Goal: Use online tool/utility

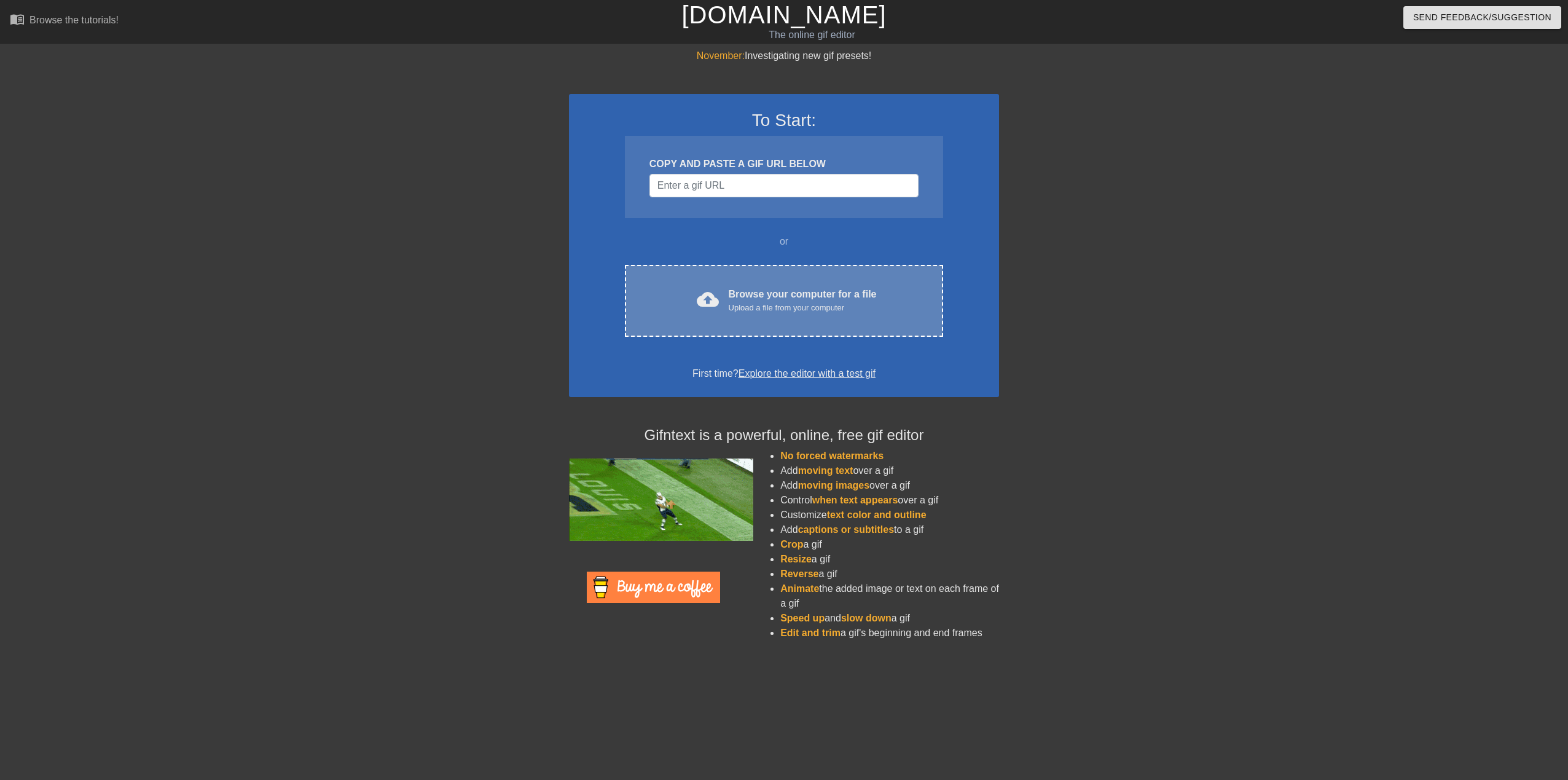
click at [732, 314] on div "cloud_upload Browse your computer for a file Upload a file from your computer" at bounding box center [784, 301] width 267 height 28
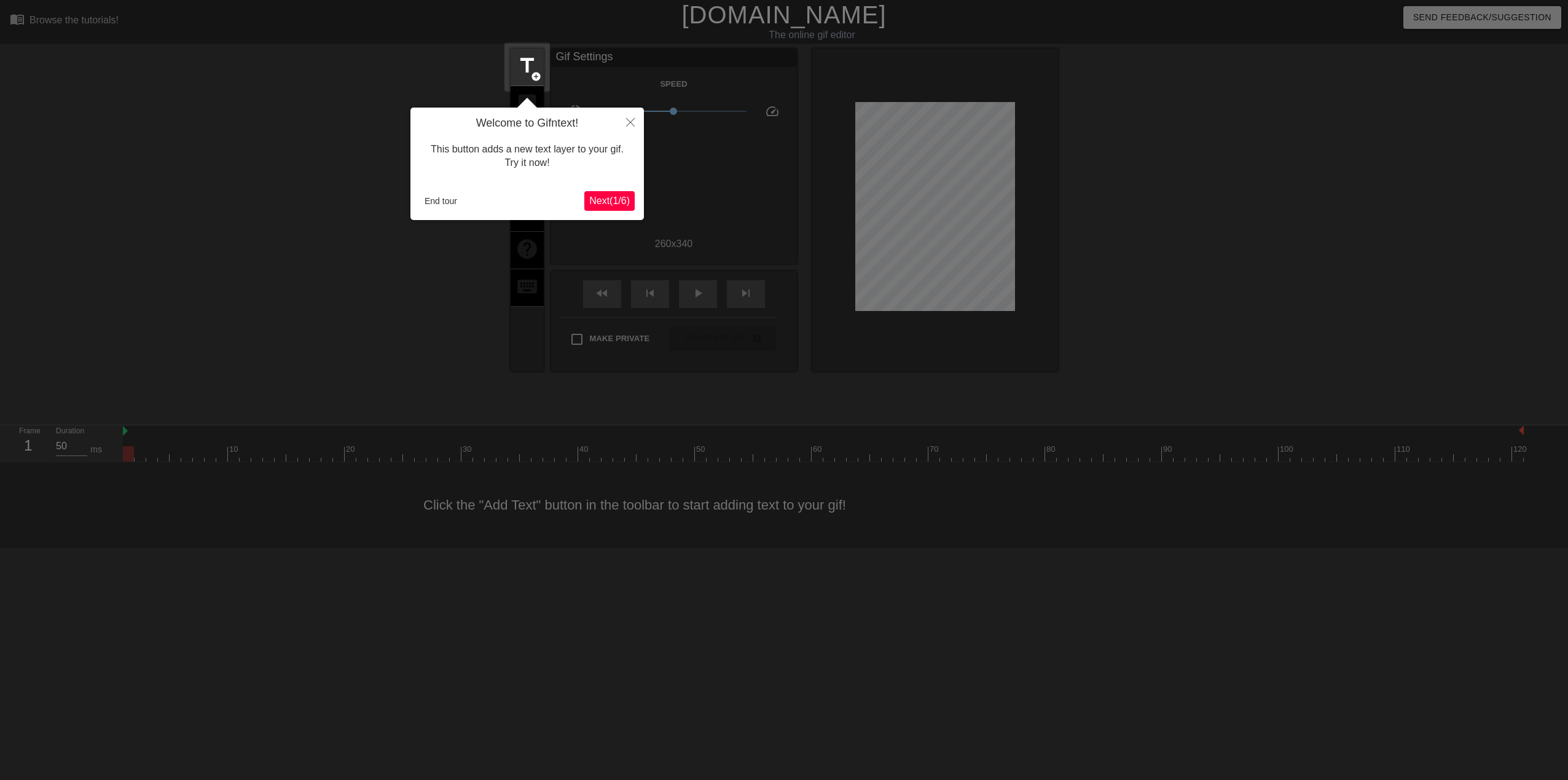
click at [602, 197] on span "Next ( 1 / 6 )" at bounding box center [609, 201] width 40 height 11
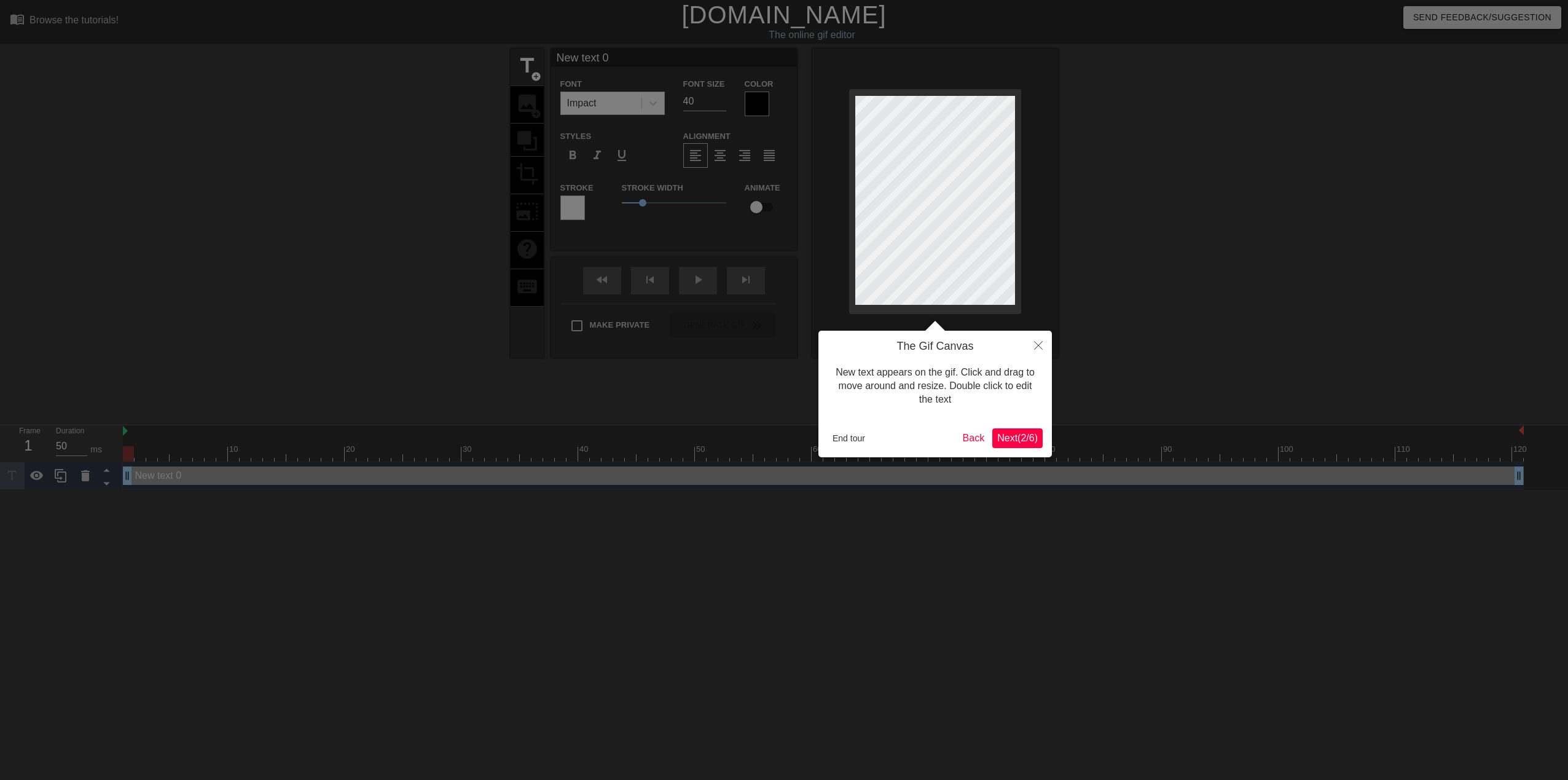
click at [998, 439] on span "Next ( 2 / 6 )" at bounding box center [1017, 438] width 40 height 11
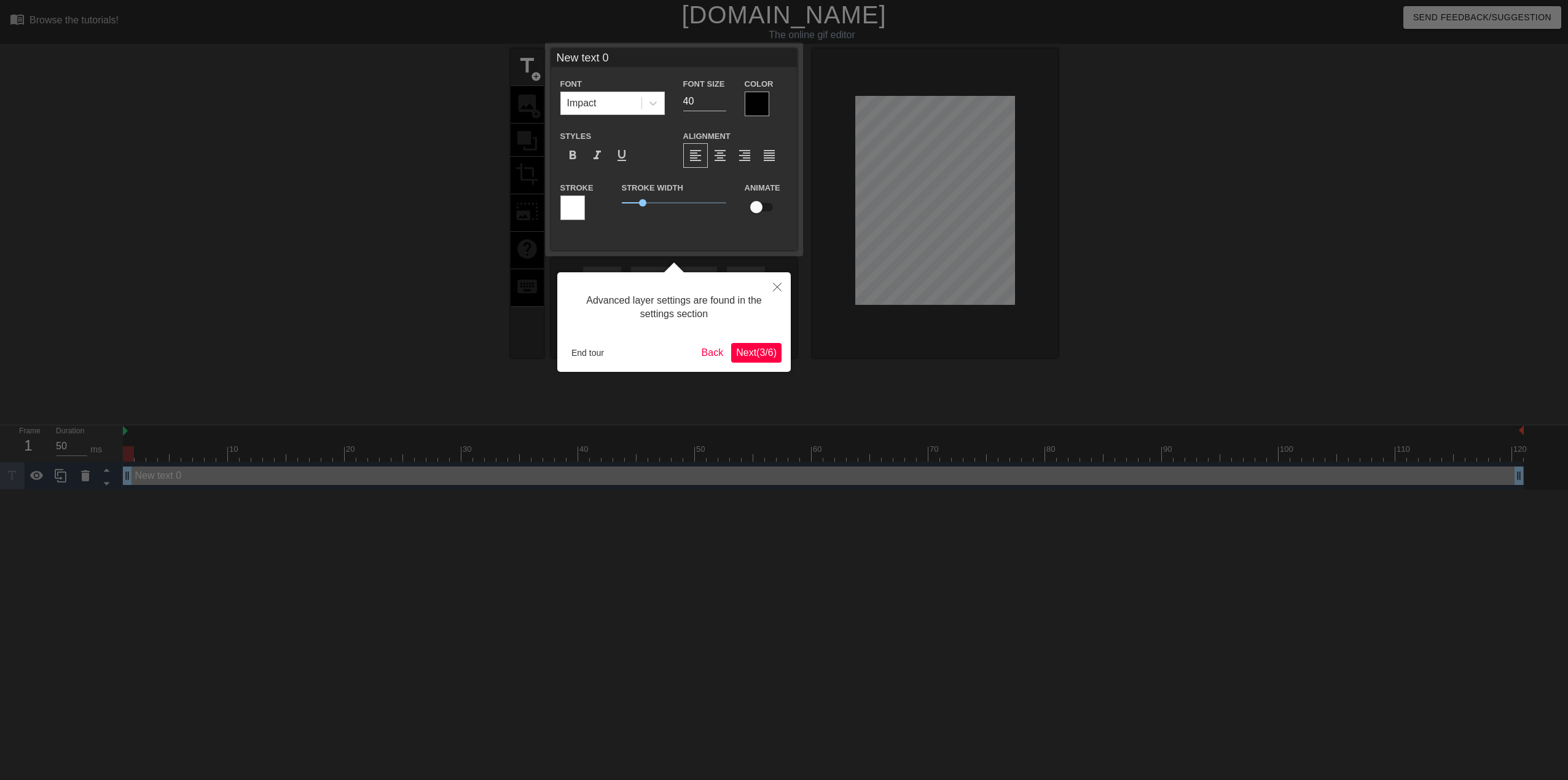
click at [767, 352] on span "Next ( 3 / 6 )" at bounding box center [756, 352] width 40 height 11
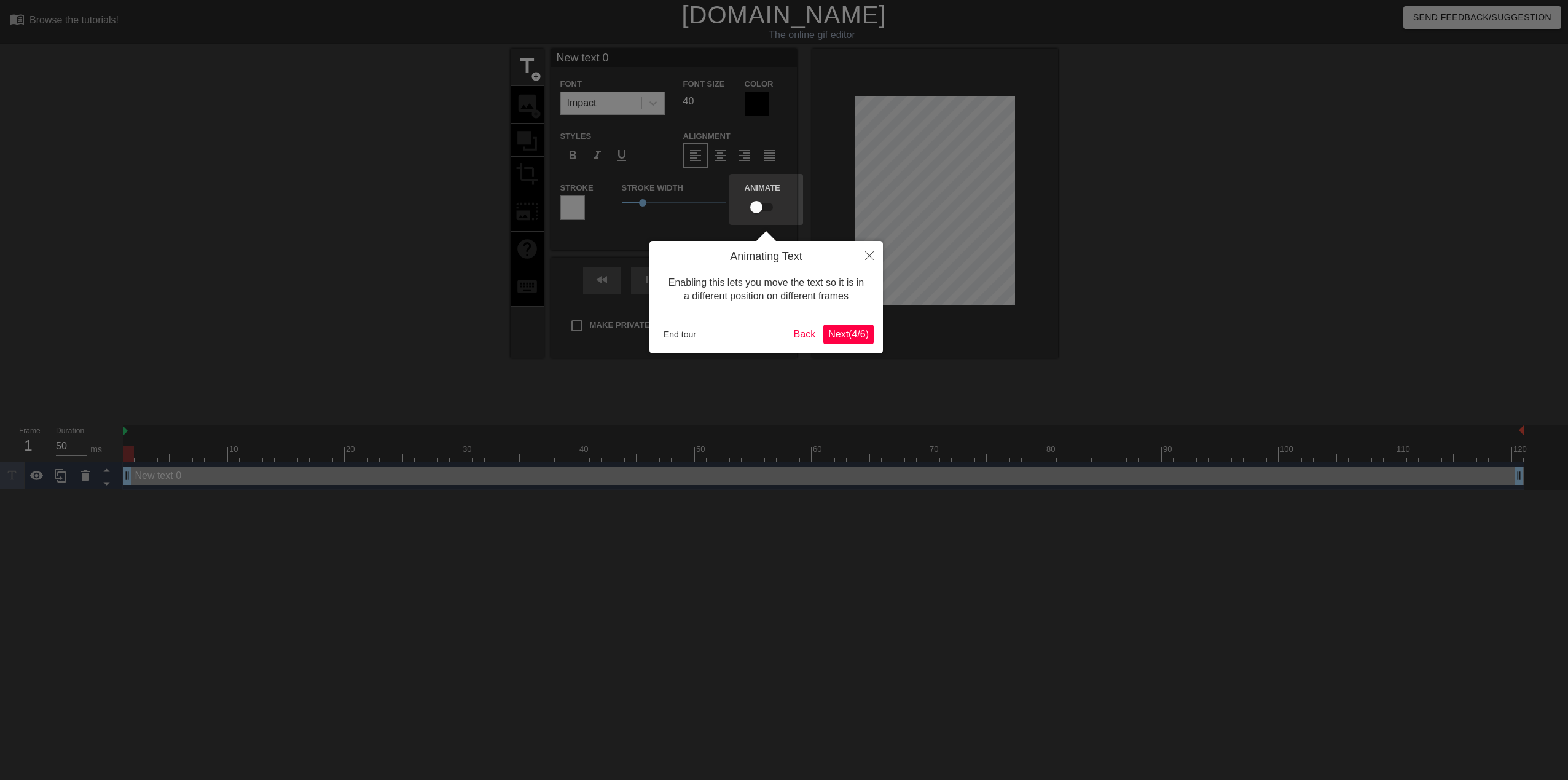
click at [831, 333] on span "Next ( 4 / 6 )" at bounding box center [848, 334] width 40 height 11
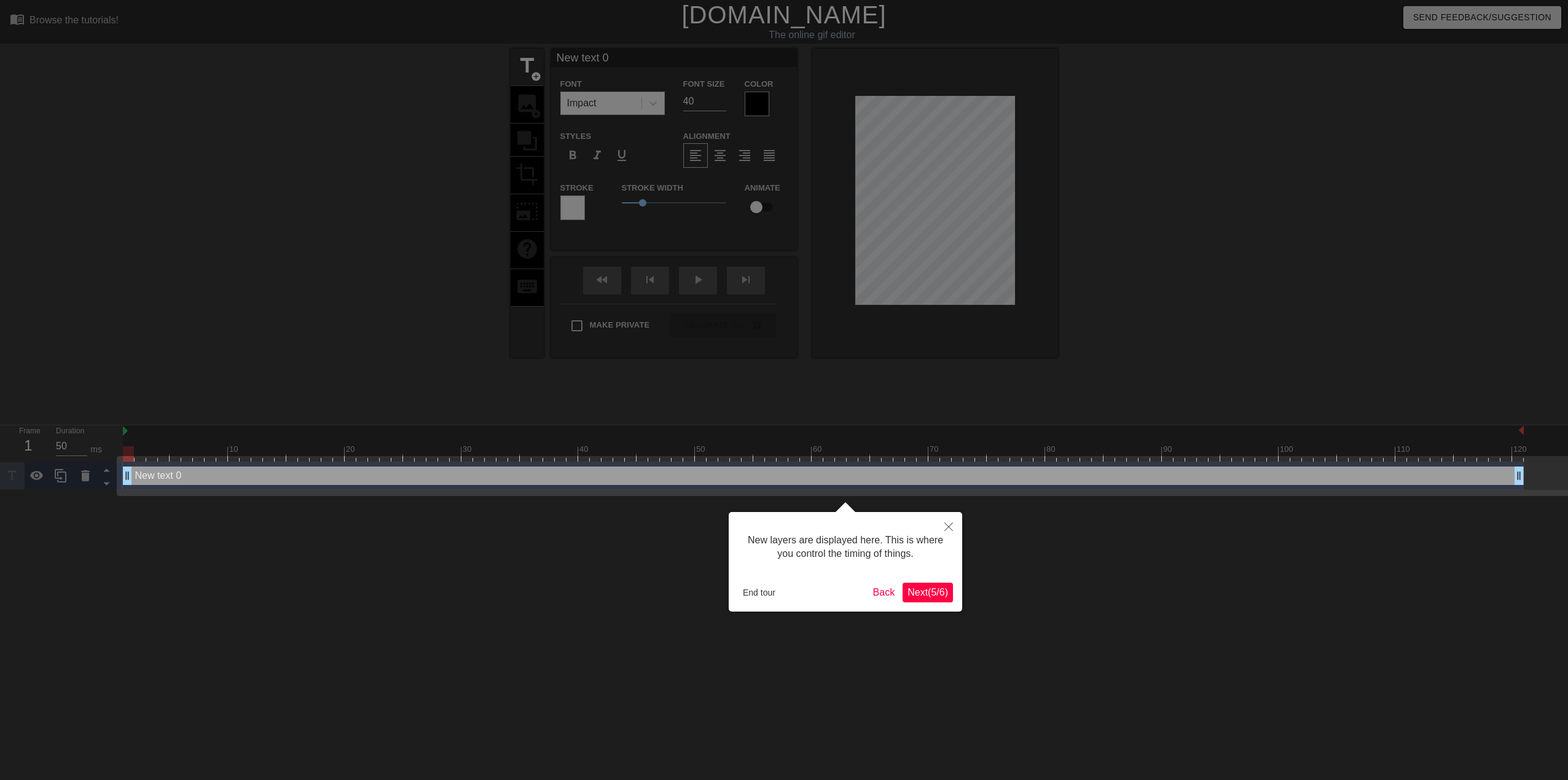
click at [928, 592] on span "Next ( 5 / 6 )" at bounding box center [928, 592] width 40 height 11
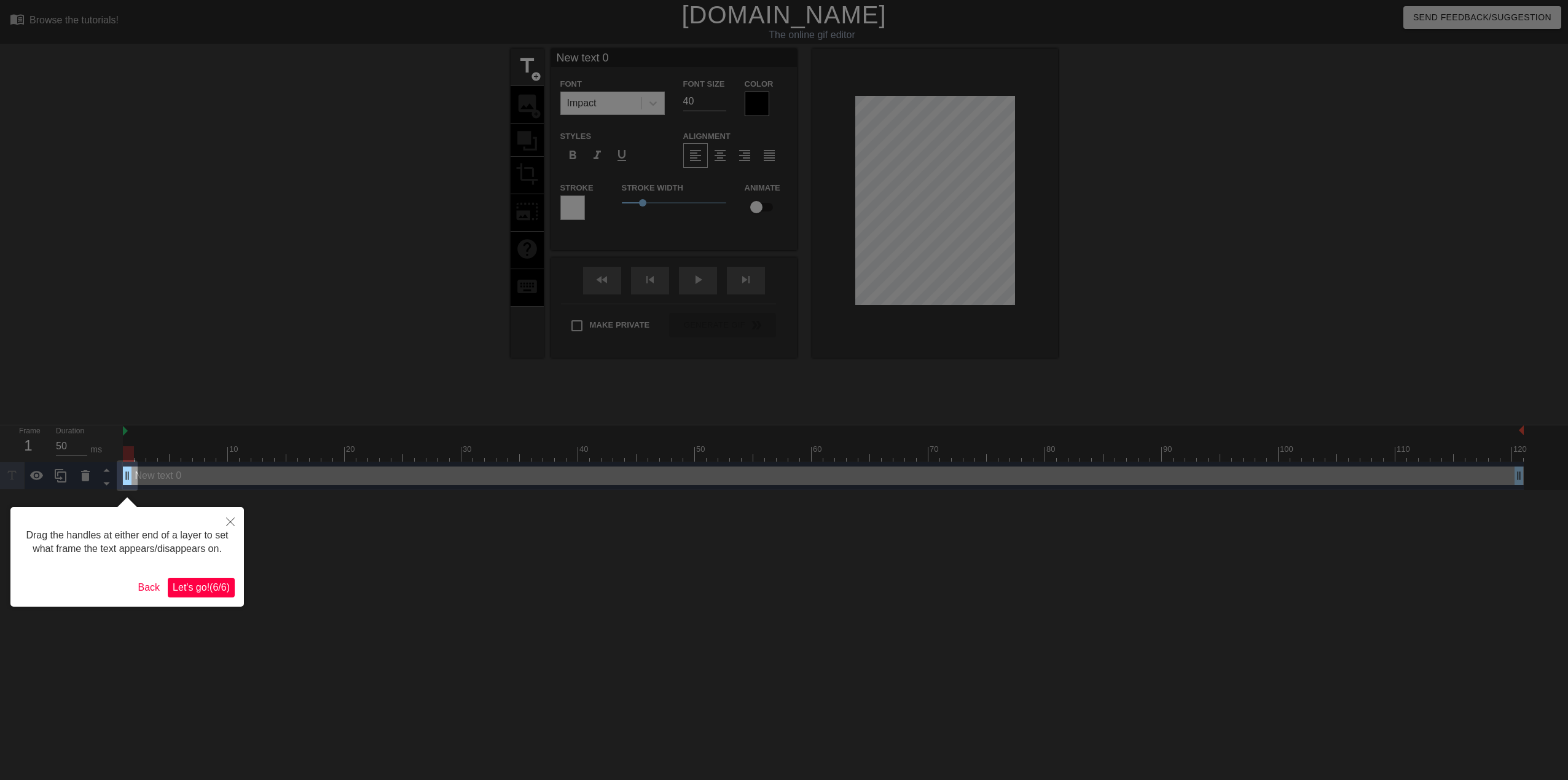
click at [204, 594] on button "Let's go! ( 6 / 6 )" at bounding box center [201, 588] width 67 height 20
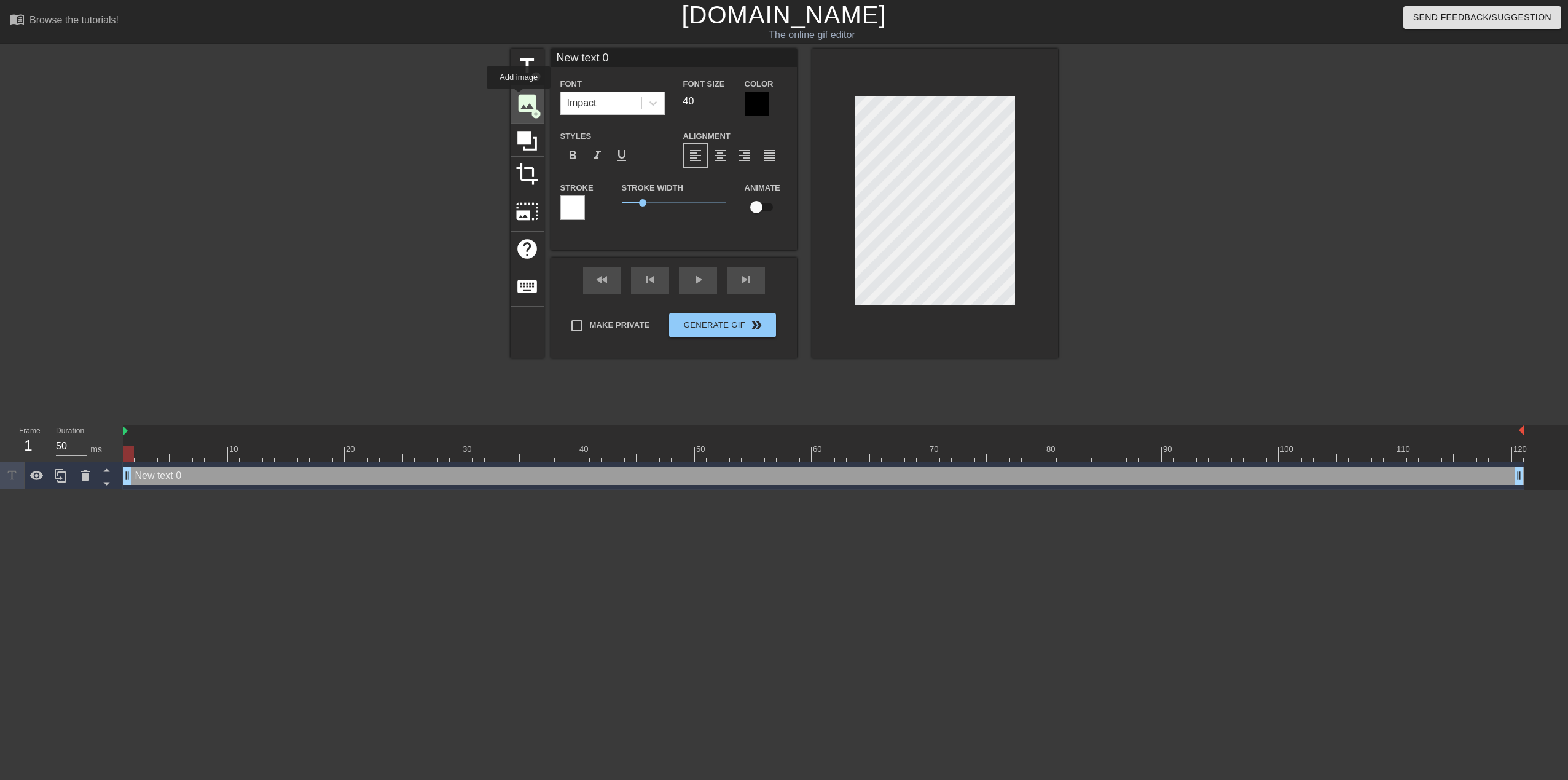
click at [518, 97] on span "image" at bounding box center [527, 103] width 23 height 23
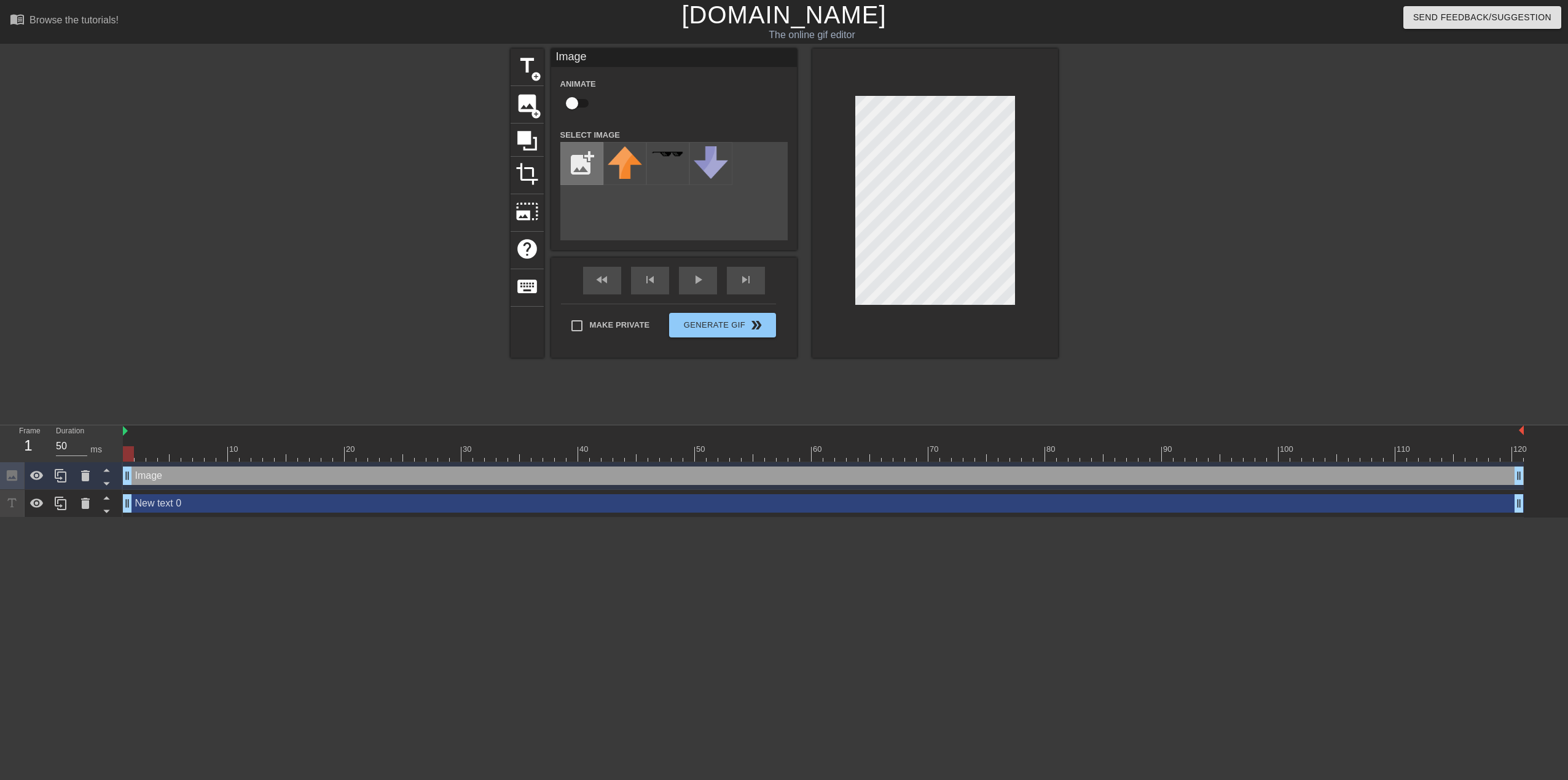
click at [578, 170] on input "file" at bounding box center [582, 163] width 42 height 42
click at [743, 171] on div "title add_circle image add_circle crop photo_size_select_large help keyboard Im…" at bounding box center [784, 203] width 547 height 309
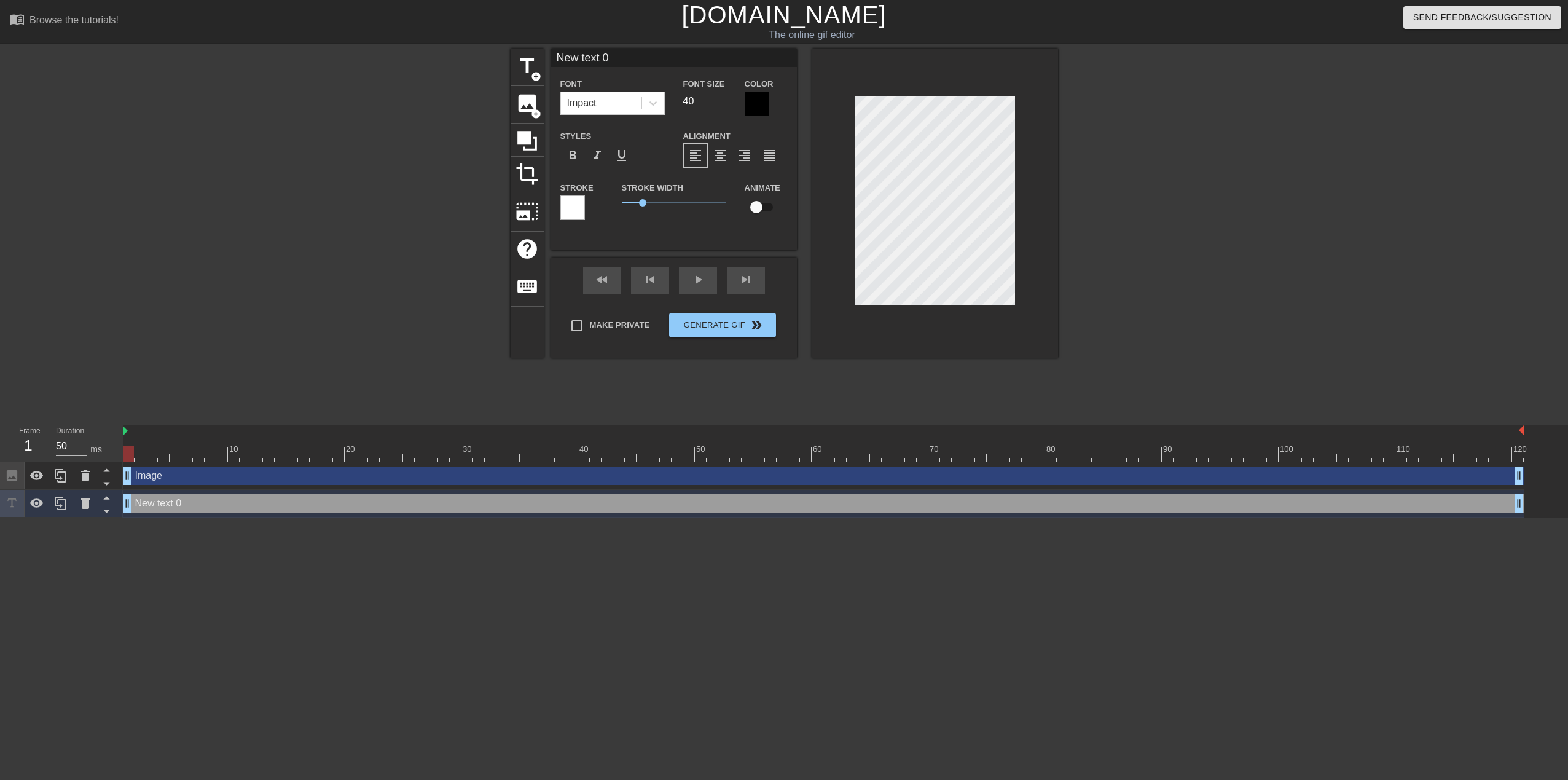
click at [758, 199] on div "title add_circle image add_circle crop photo_size_select_large help keyboard Ne…" at bounding box center [784, 203] width 547 height 309
click at [528, 99] on span "image" at bounding box center [527, 103] width 23 height 23
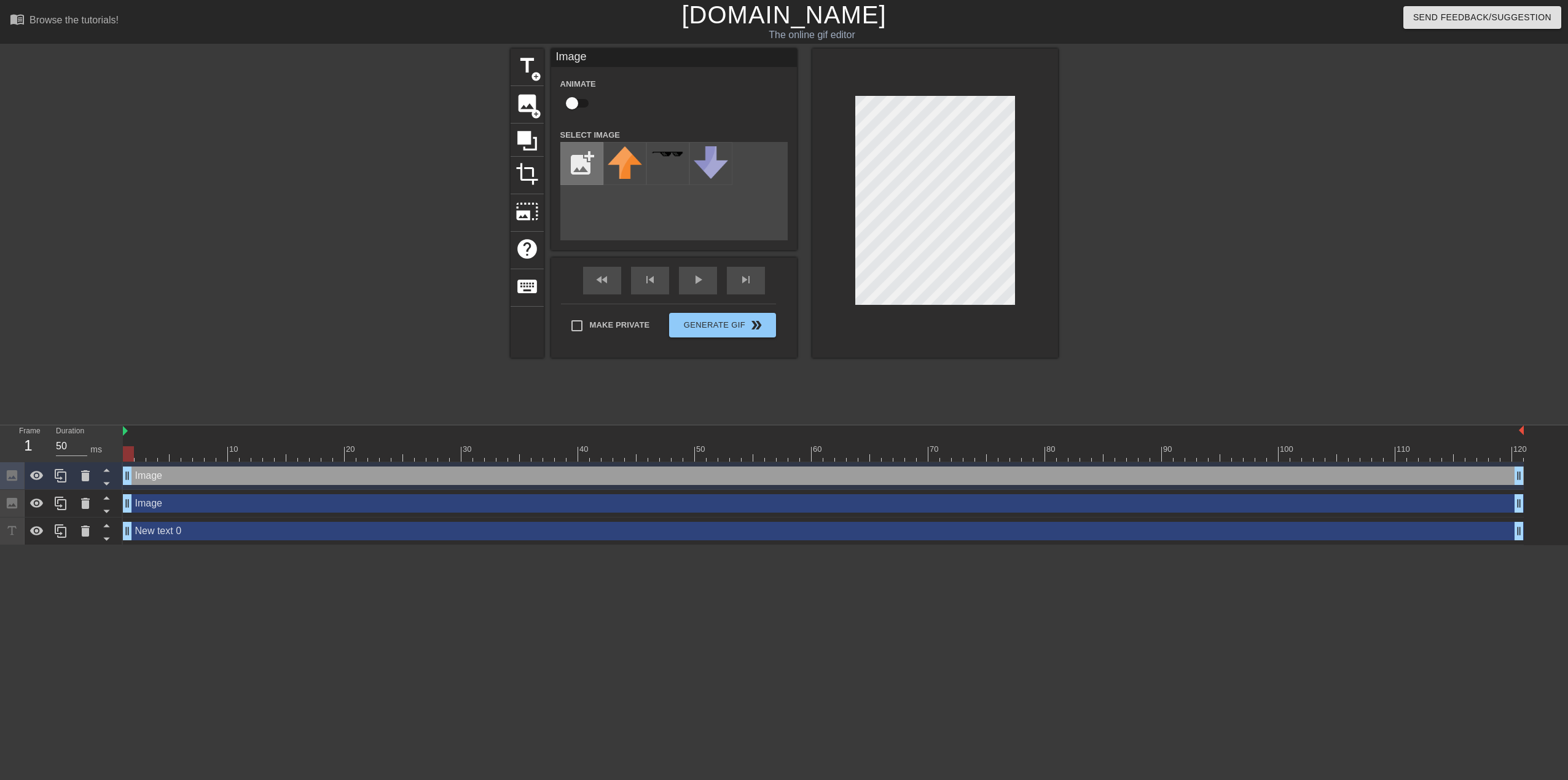
click at [588, 160] on input "file" at bounding box center [582, 163] width 42 height 42
type input "C:\fakepath\chocola renderr.png"
click at [628, 174] on img at bounding box center [625, 168] width 35 height 44
click at [623, 164] on img at bounding box center [625, 168] width 35 height 44
click at [620, 174] on img at bounding box center [625, 168] width 35 height 44
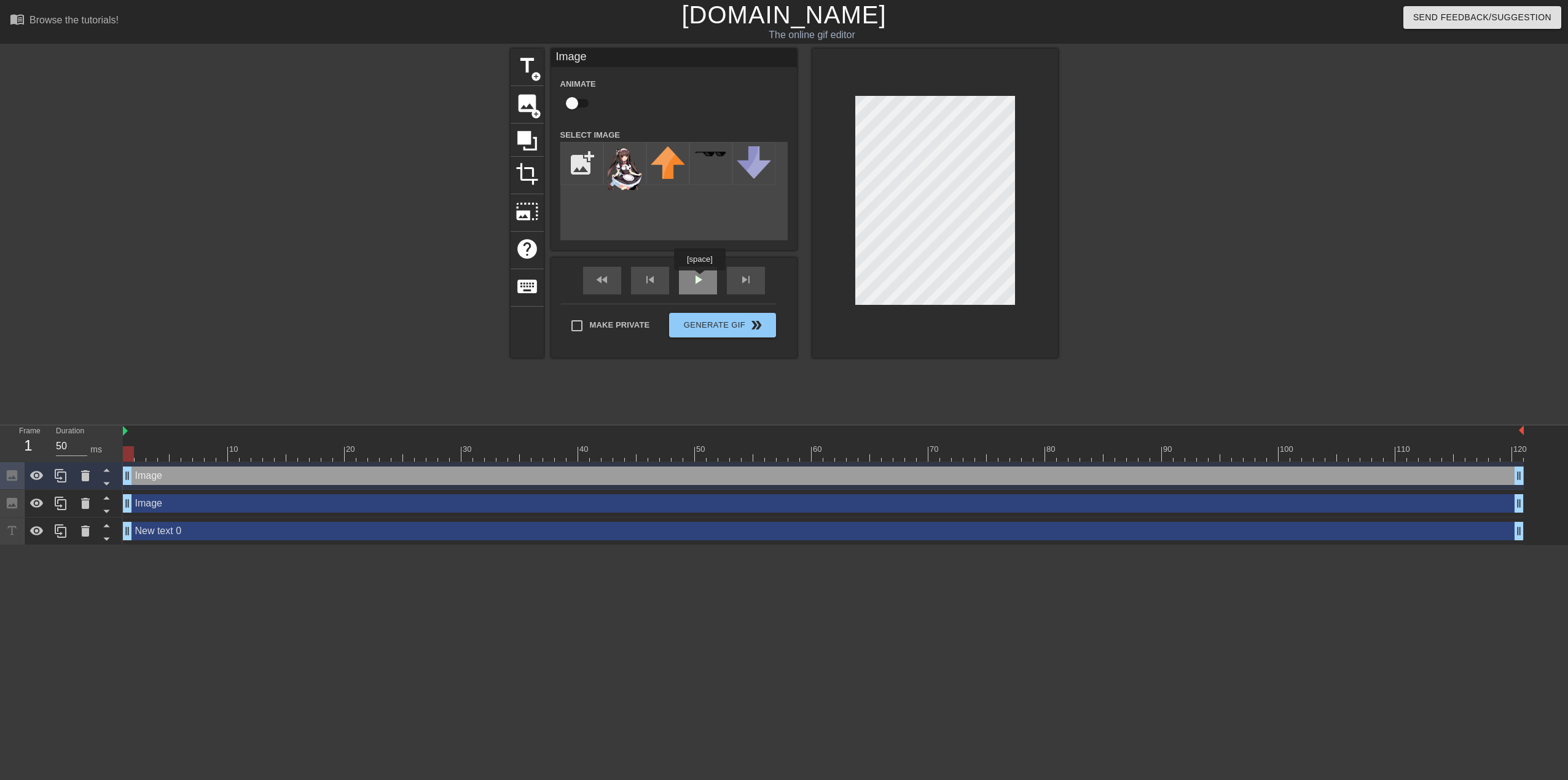
click at [699, 279] on div "play_arrow" at bounding box center [699, 280] width 38 height 28
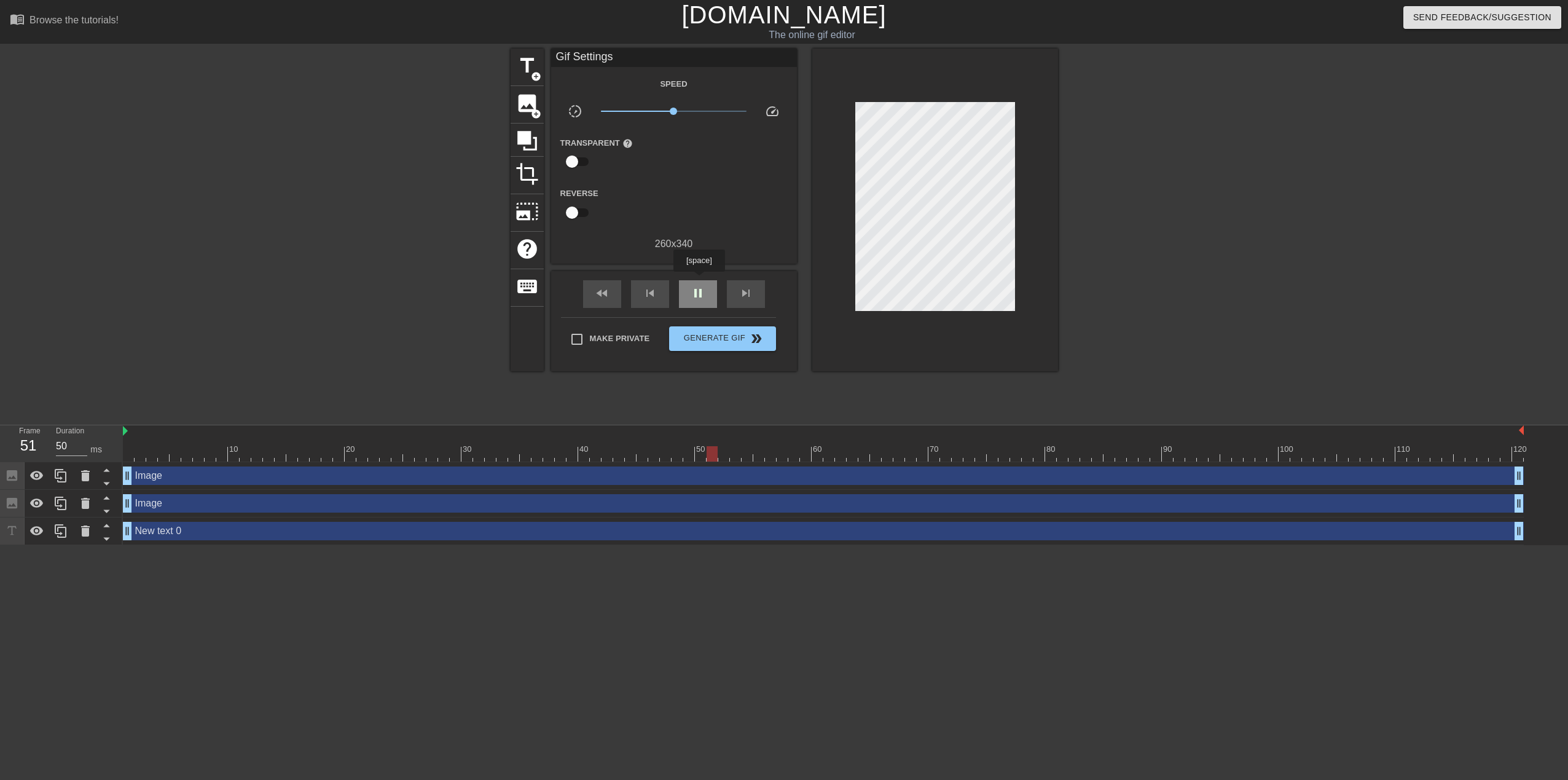
click at [699, 280] on div "pause" at bounding box center [699, 294] width 38 height 28
